Goal: Task Accomplishment & Management: Use online tool/utility

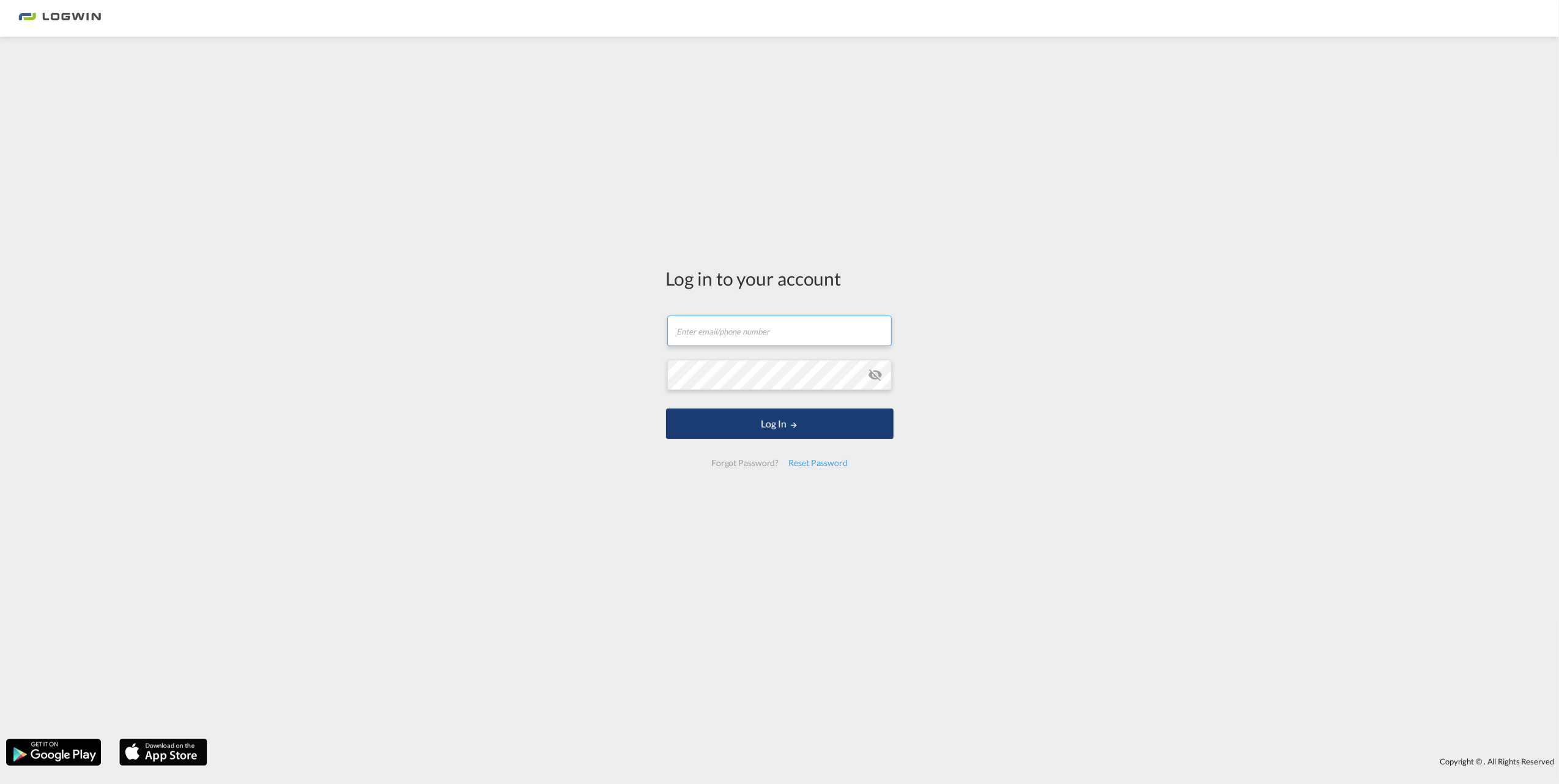
type input "[EMAIL_ADDRESS][PERSON_NAME][DOMAIN_NAME]"
click at [855, 428] on button "Log In" at bounding box center [780, 424] width 228 height 31
